Goal: Task Accomplishment & Management: Manage account settings

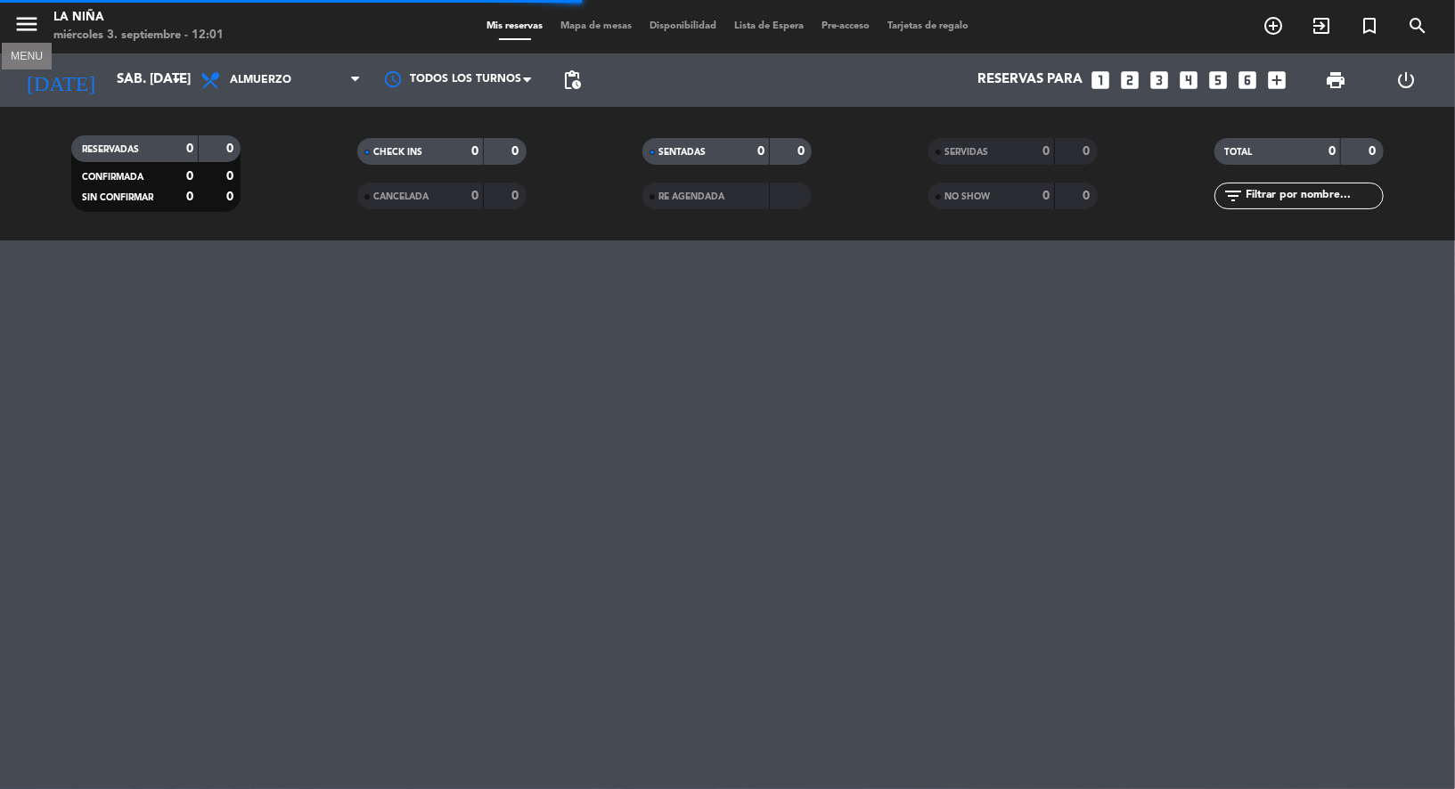
click at [25, 24] on icon "menu" at bounding box center [26, 24] width 27 height 27
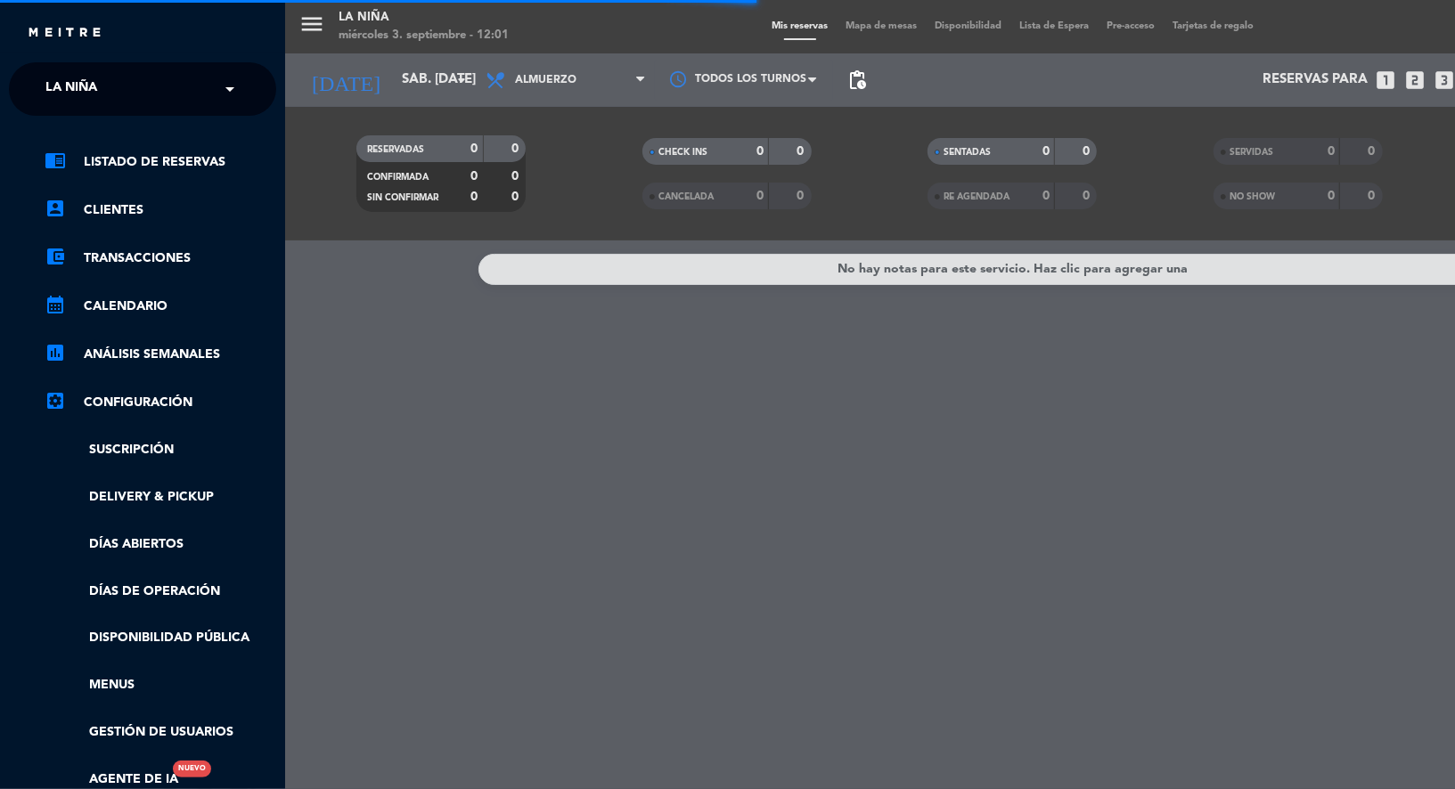
click at [232, 92] on span at bounding box center [234, 88] width 30 height 37
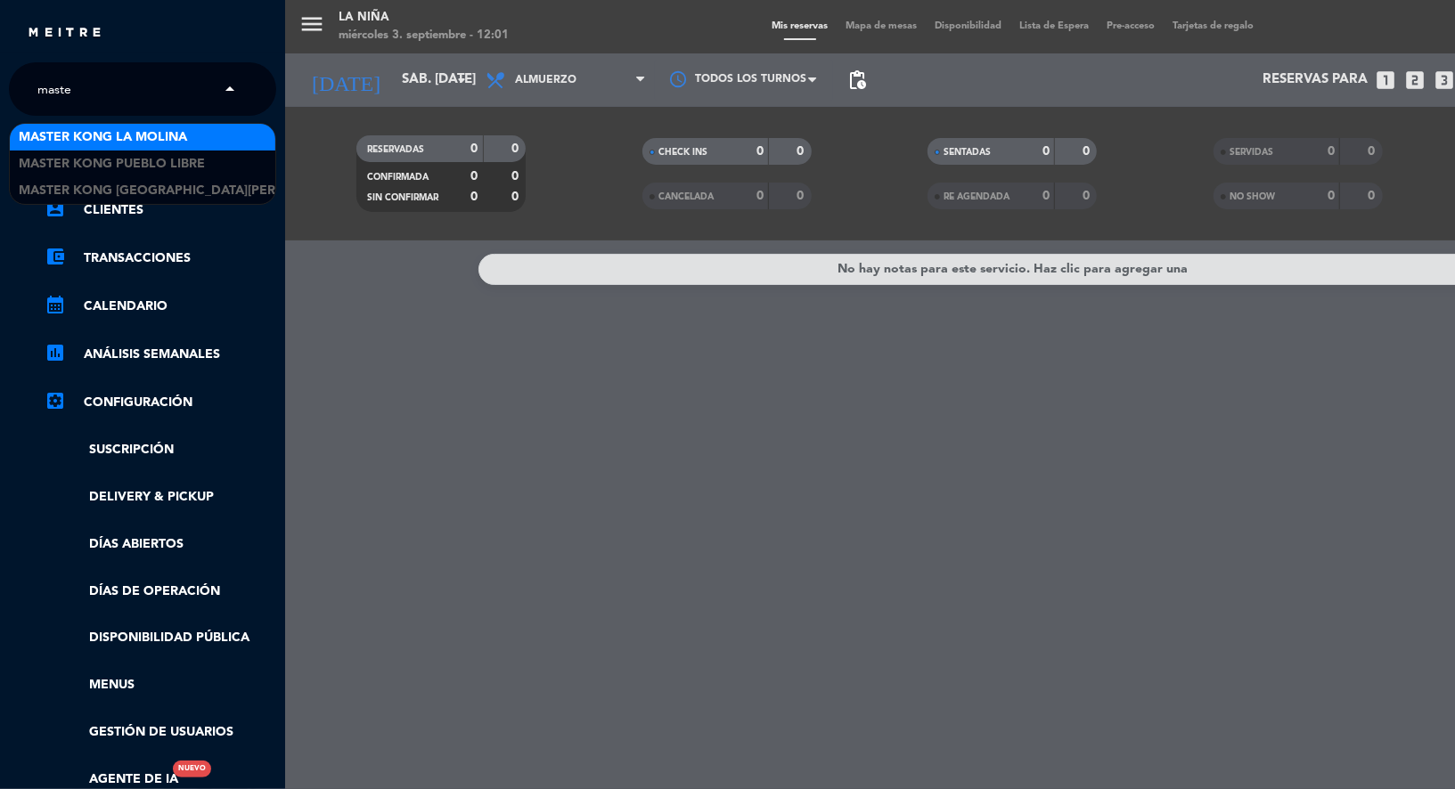
type input "master"
click at [192, 140] on div "Master Kong La Molina" at bounding box center [142, 137] width 265 height 27
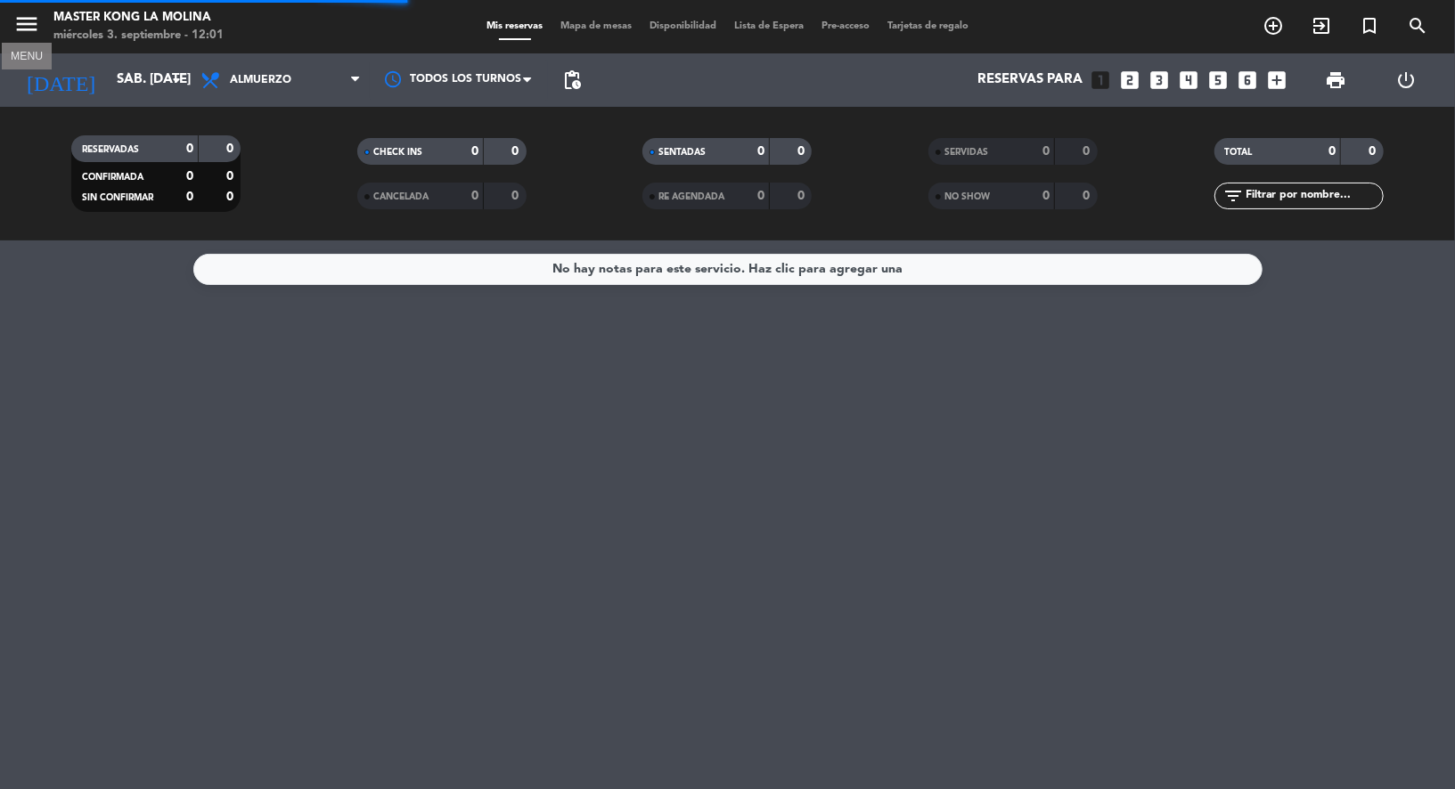
click at [26, 28] on icon "menu" at bounding box center [26, 24] width 27 height 27
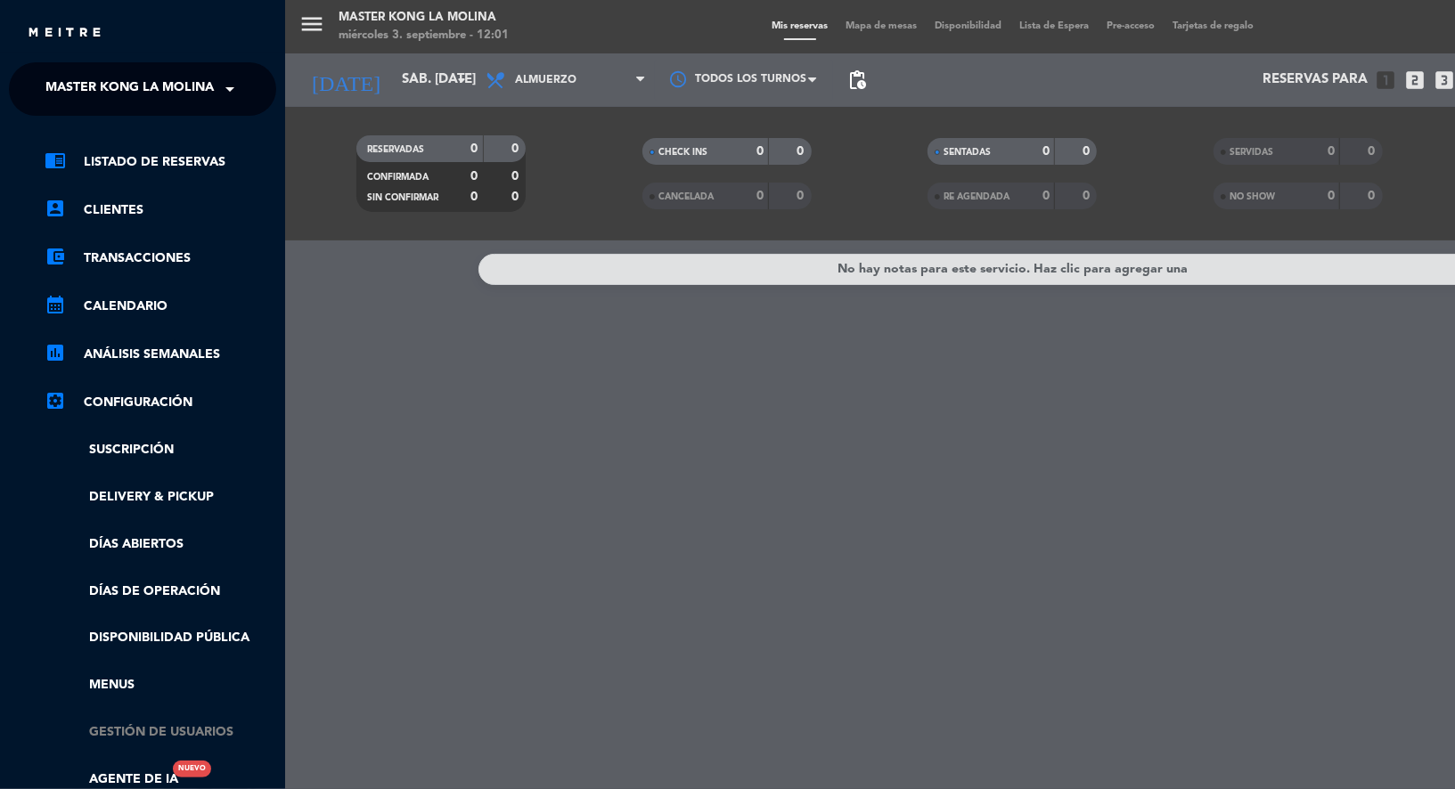
scroll to position [228, 0]
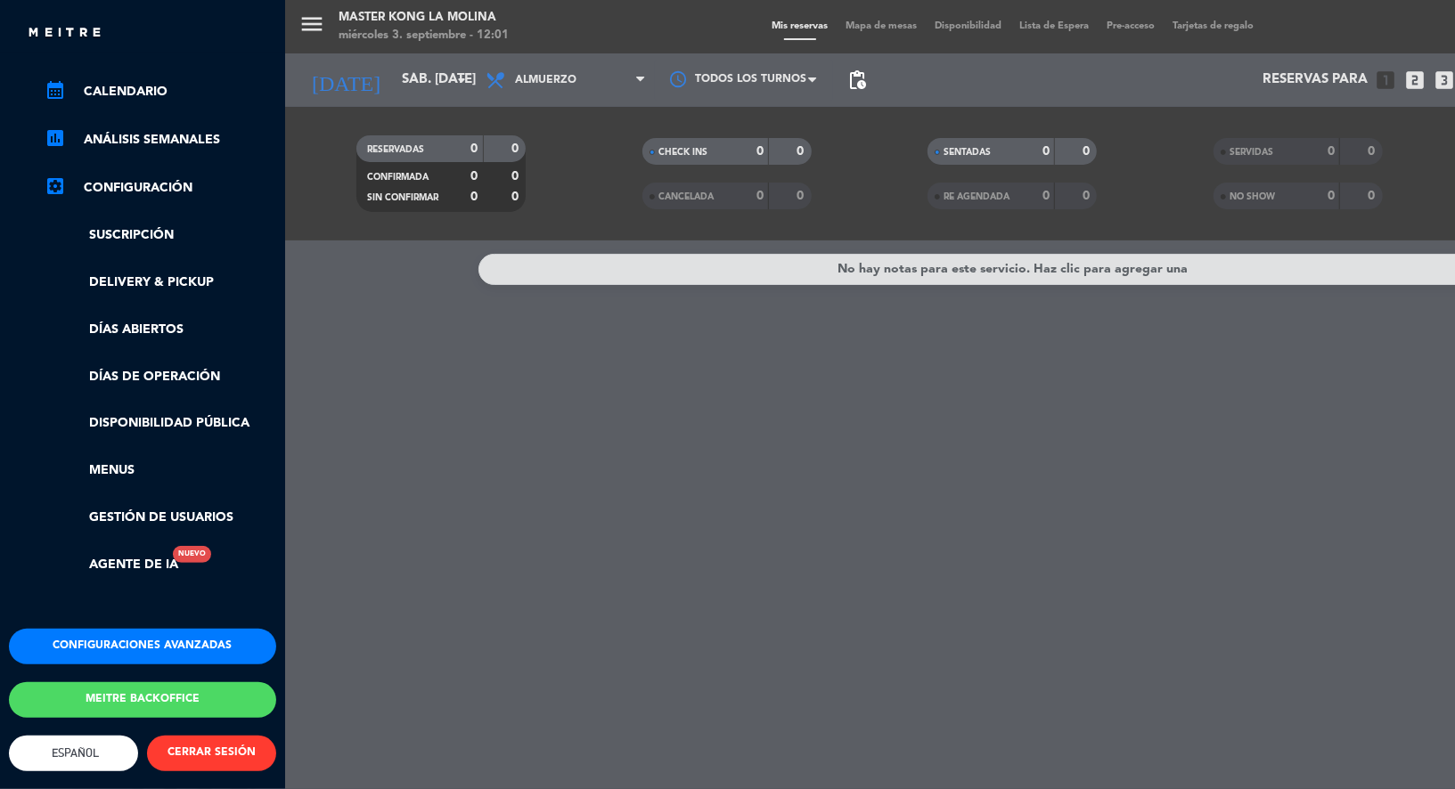
click at [121, 629] on button "Configuraciones avanzadas" at bounding box center [142, 647] width 267 height 36
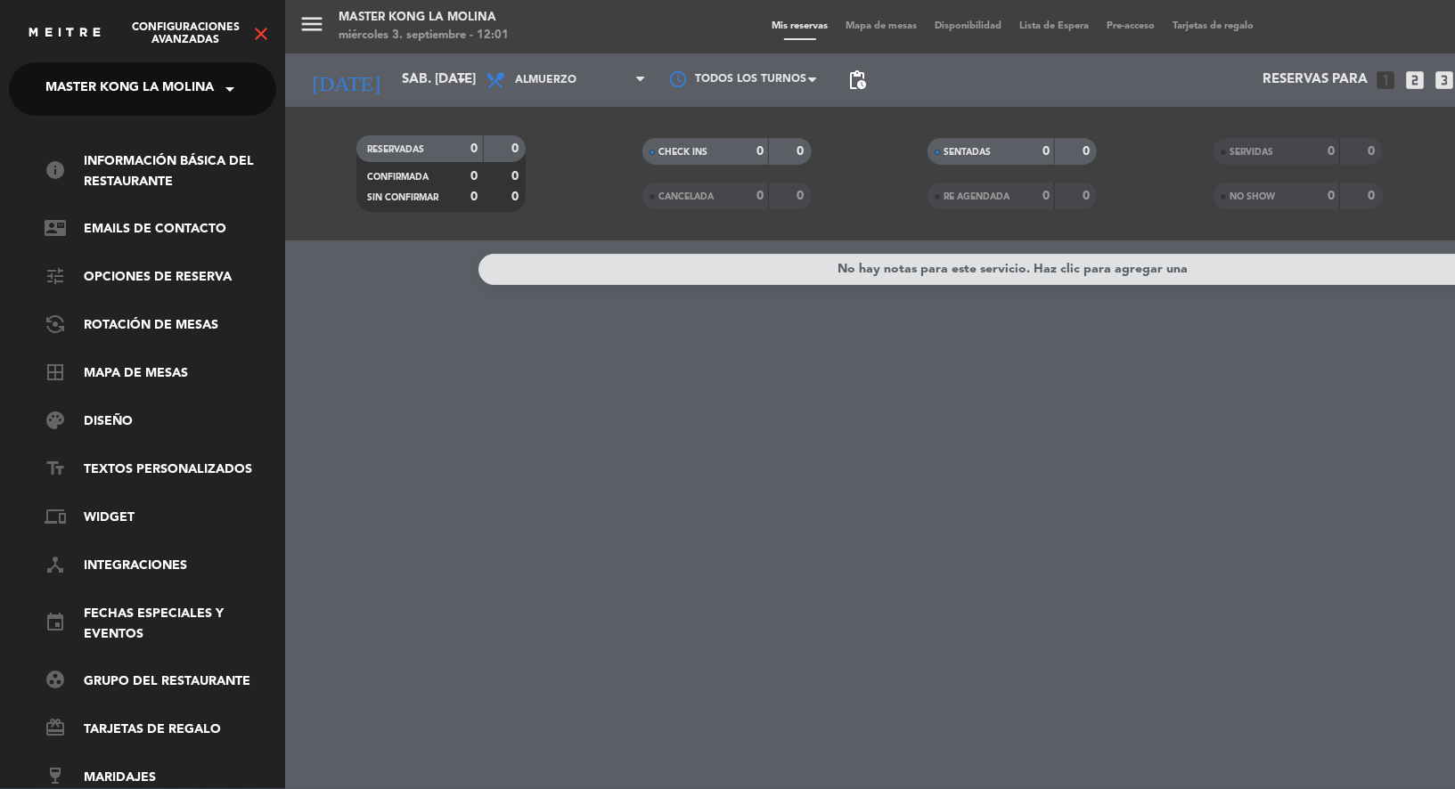
scroll to position [0, 0]
click at [144, 187] on link "info Información básica del restaurante" at bounding box center [161, 171] width 232 height 41
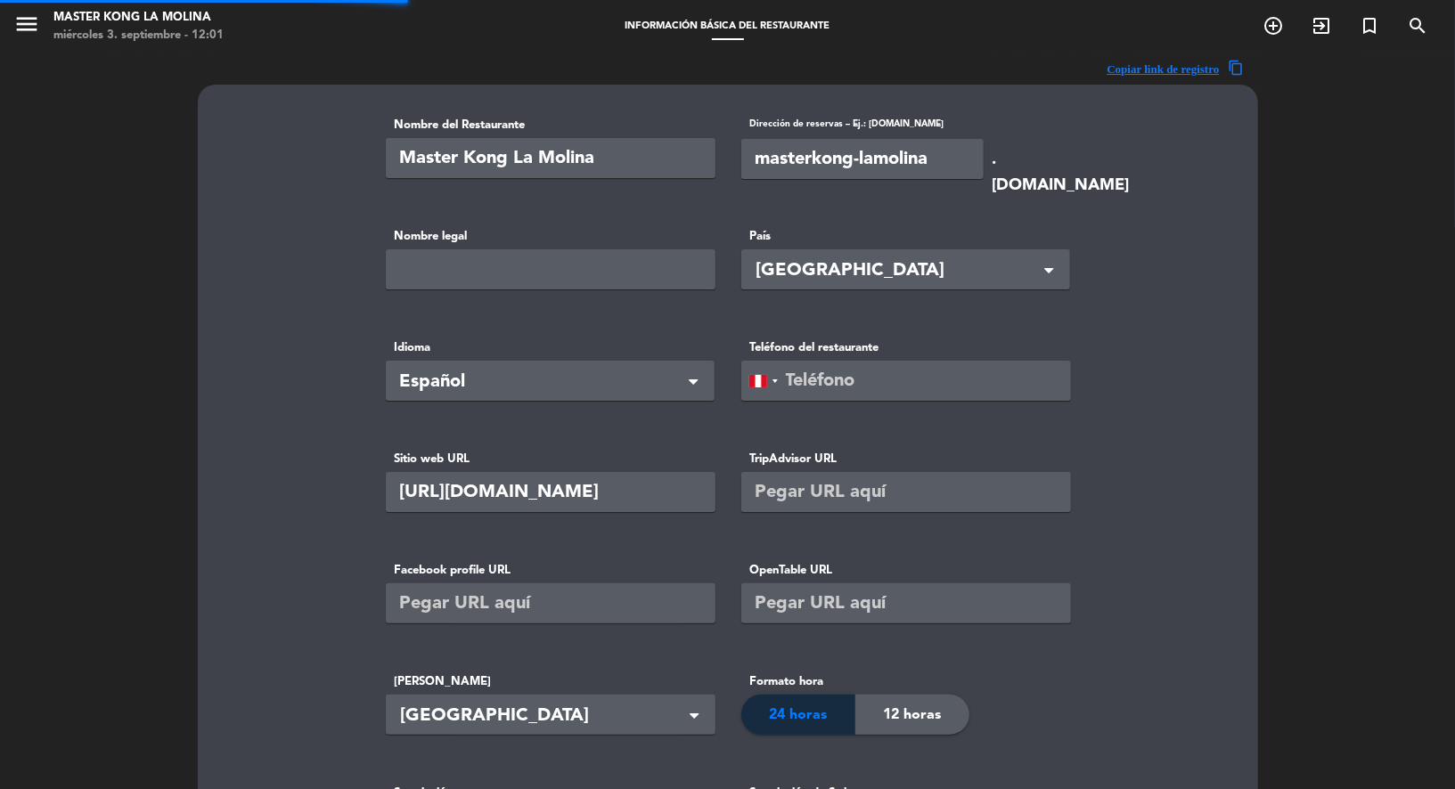
type input "Snackpark Perú Sac"
type input "190"
click at [602, 492] on input "[URL][DOMAIN_NAME]" at bounding box center [551, 492] width 330 height 40
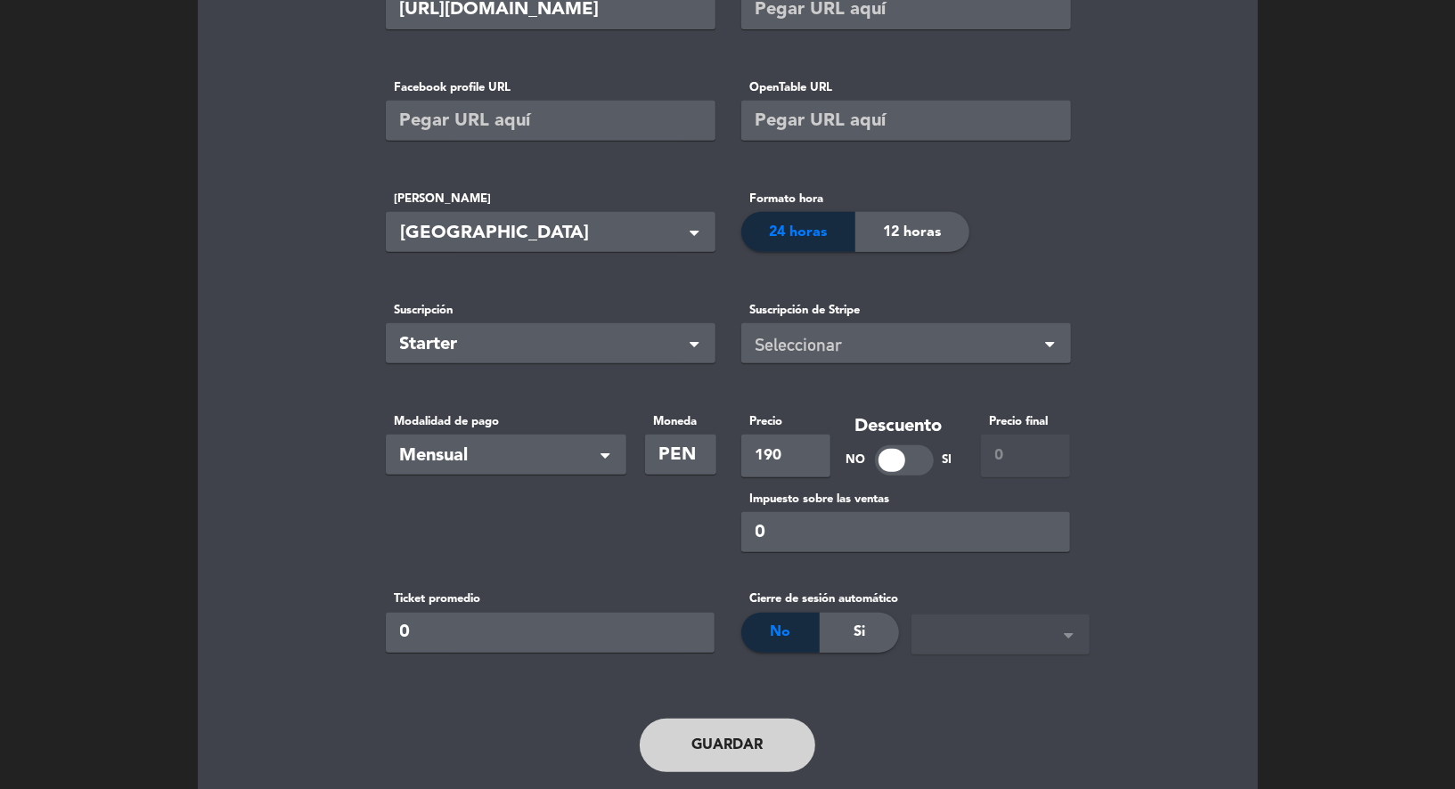
scroll to position [532, 0]
